Goal: Navigation & Orientation: Find specific page/section

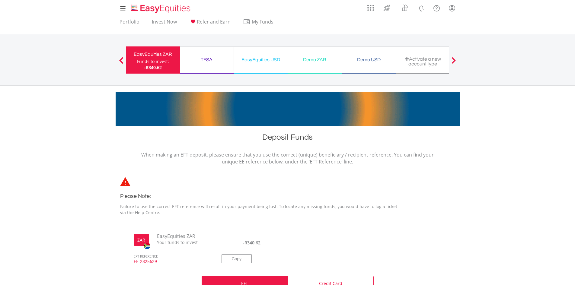
click at [213, 57] on div "TFSA" at bounding box center [207, 60] width 46 height 8
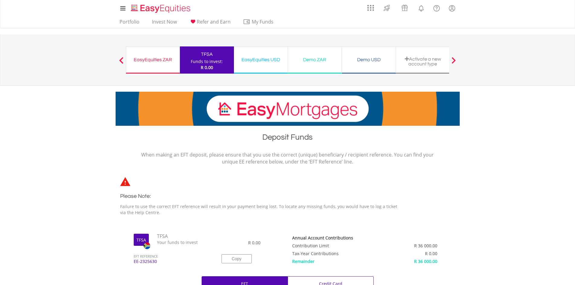
click at [151, 62] on div "EasyEquities ZAR" at bounding box center [153, 60] width 46 height 8
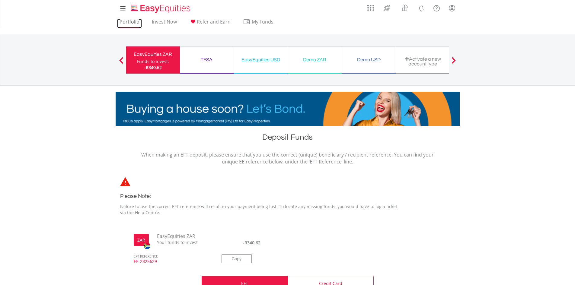
click at [130, 21] on link "Portfolio" at bounding box center [129, 23] width 25 height 9
